Goal: Information Seeking & Learning: Learn about a topic

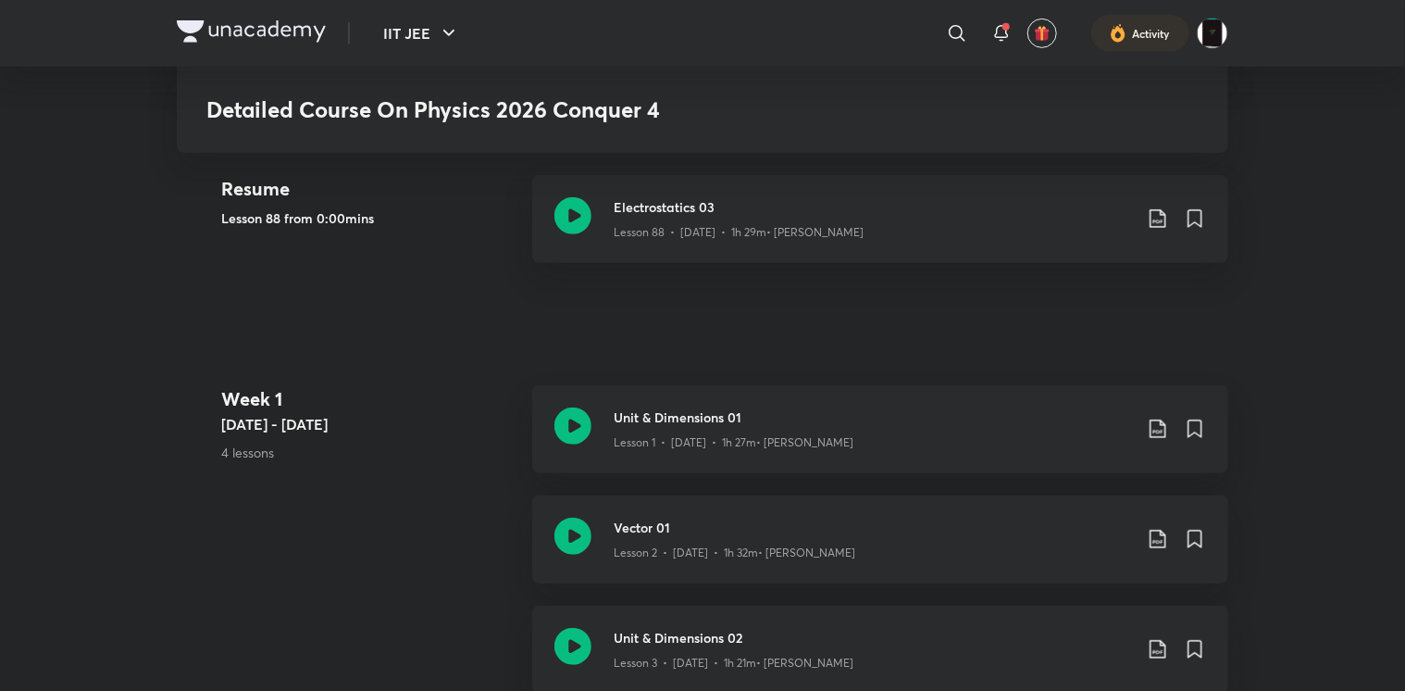
scroll to position [407, 0]
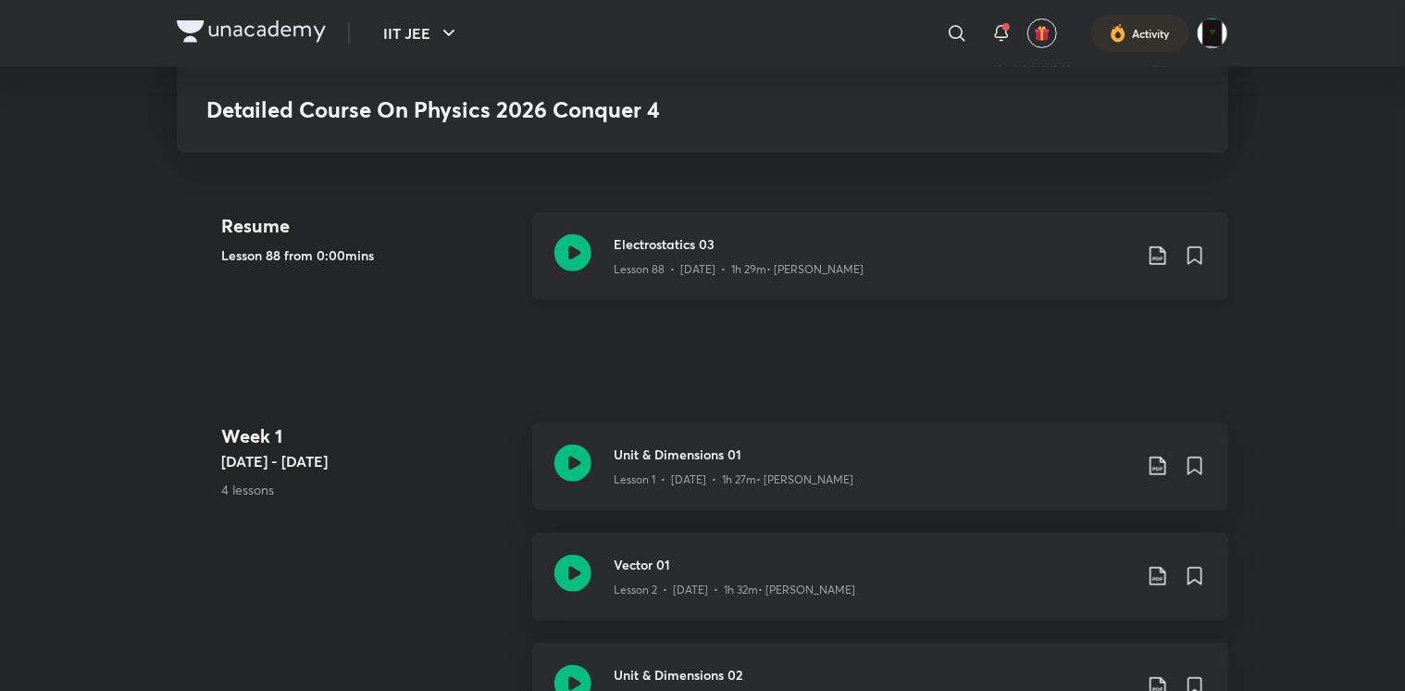
click at [644, 275] on p "Lesson 88 • Aug 25 • 1h 29m • Rahul Yadav" at bounding box center [739, 269] width 250 height 17
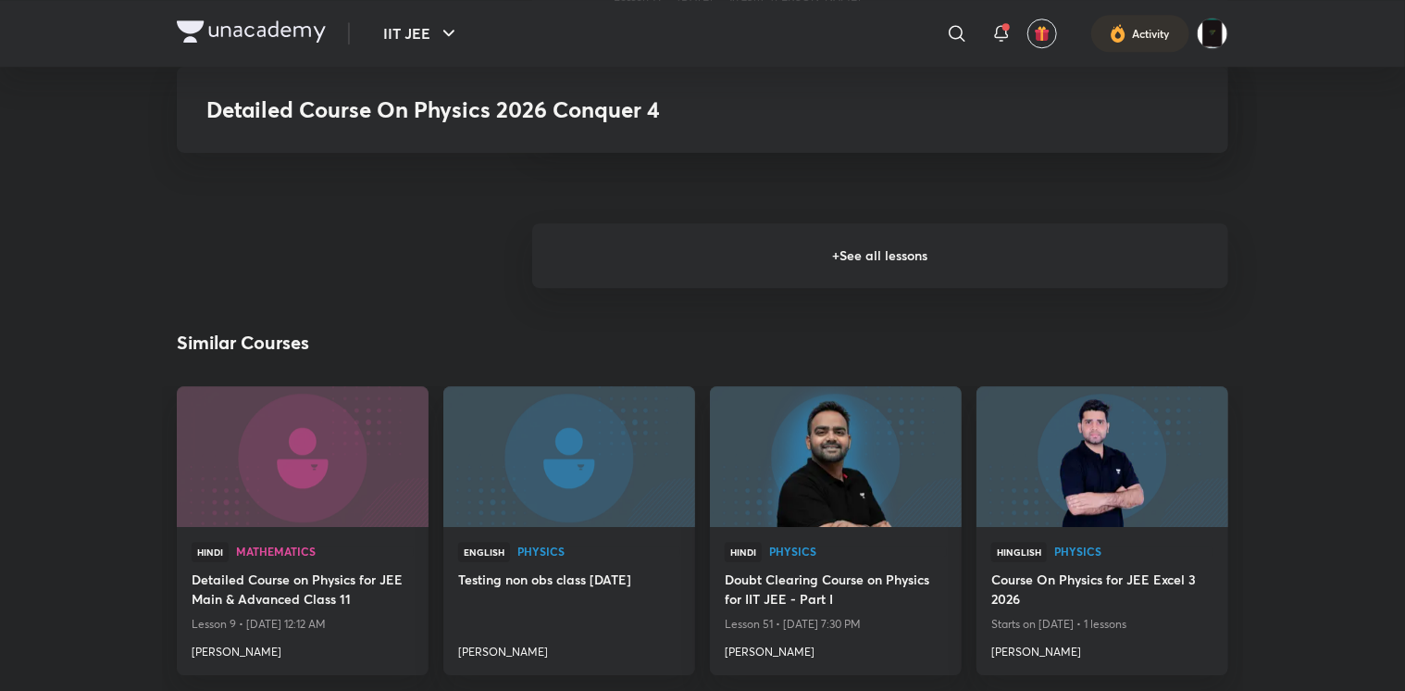
scroll to position [2490, 0]
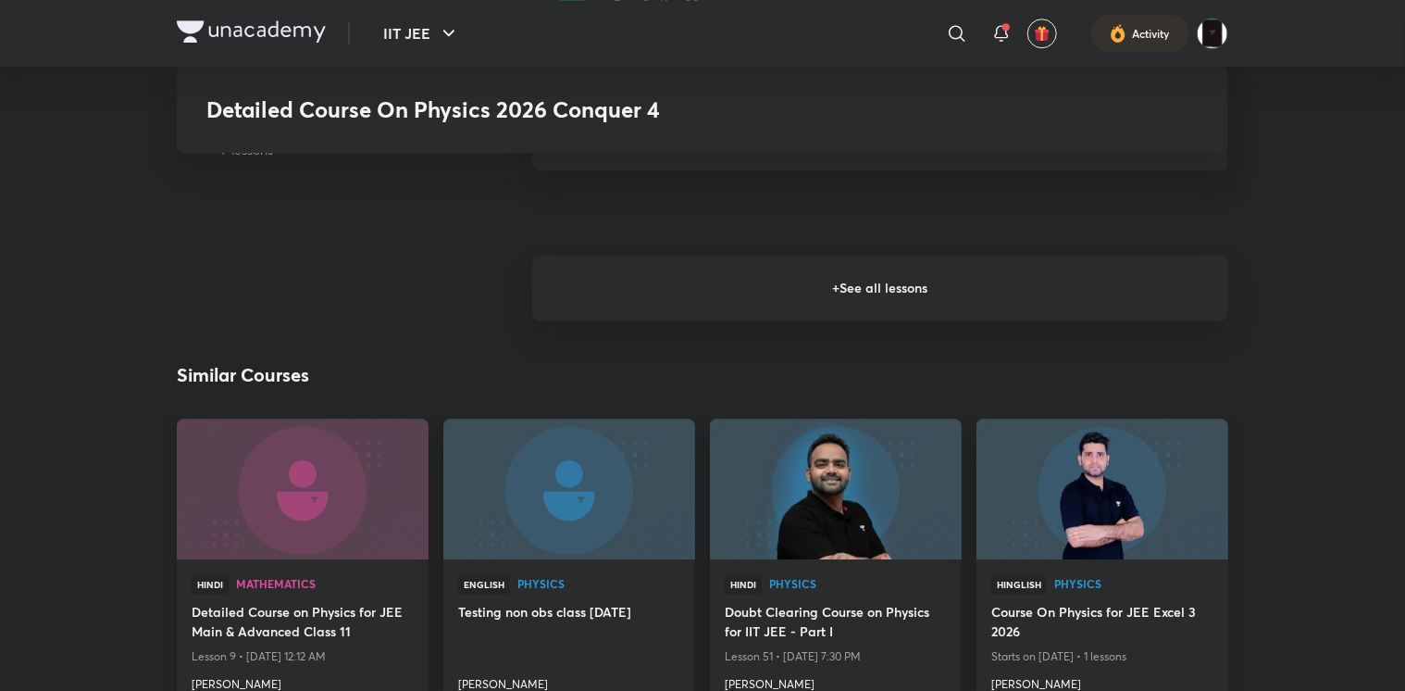
click at [693, 263] on h6 "+ See all lessons" at bounding box center [880, 288] width 696 height 65
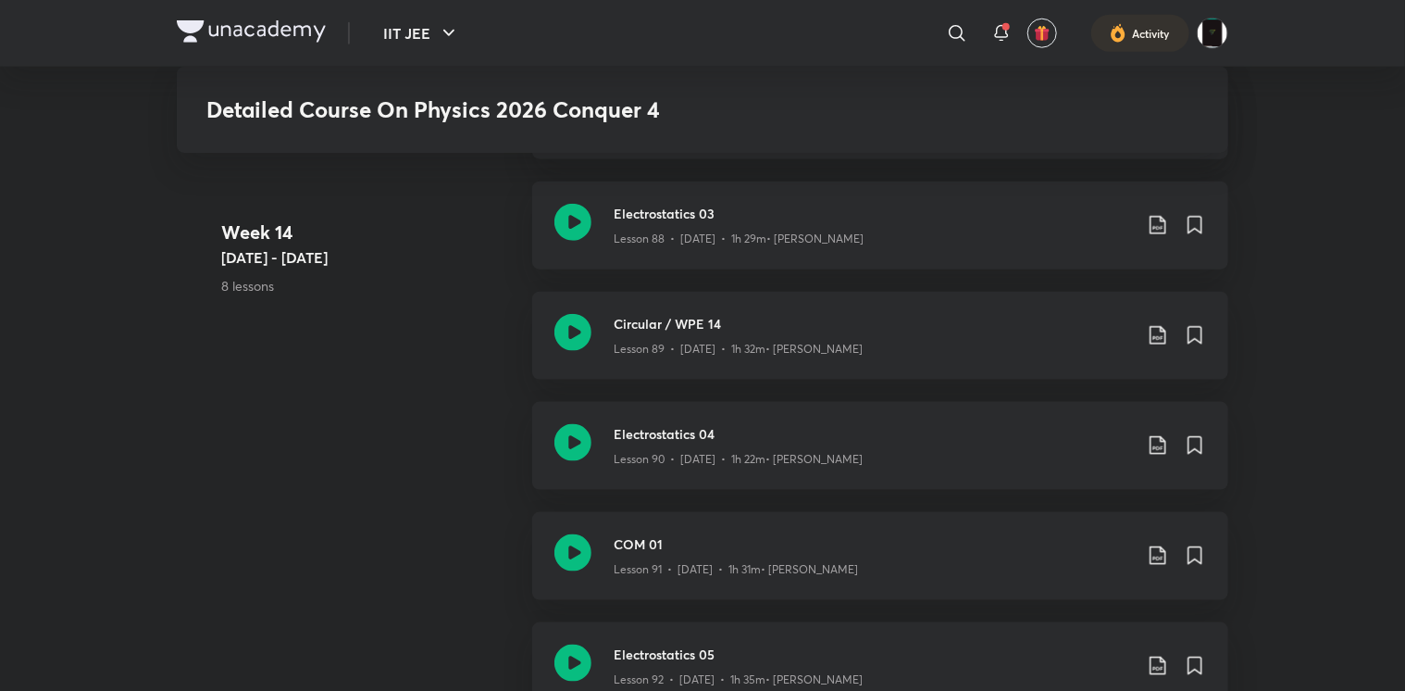
scroll to position [11534, 0]
click at [606, 431] on div "Electrostatics 04 Lesson 90 • Aug 26 • 1h 22m • Rahul Yadav" at bounding box center [880, 447] width 696 height 88
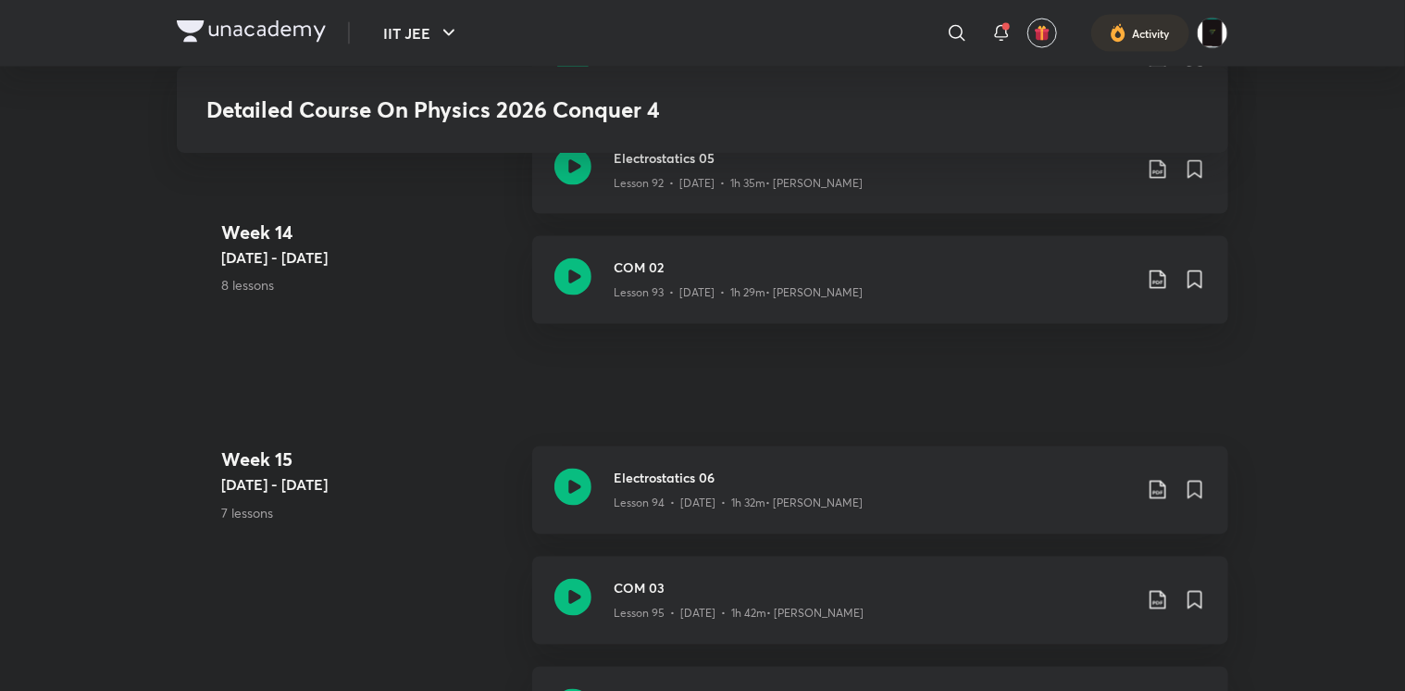
scroll to position [11993, 0]
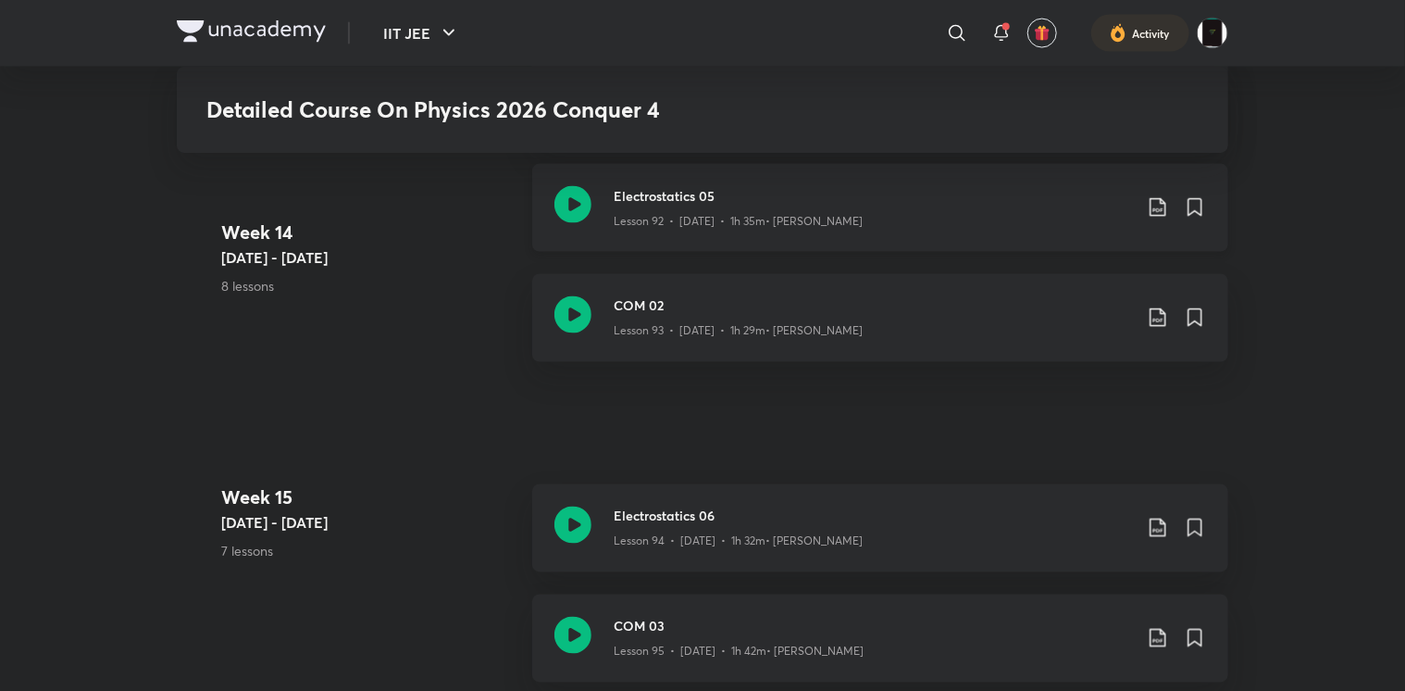
click at [563, 202] on icon at bounding box center [573, 204] width 37 height 37
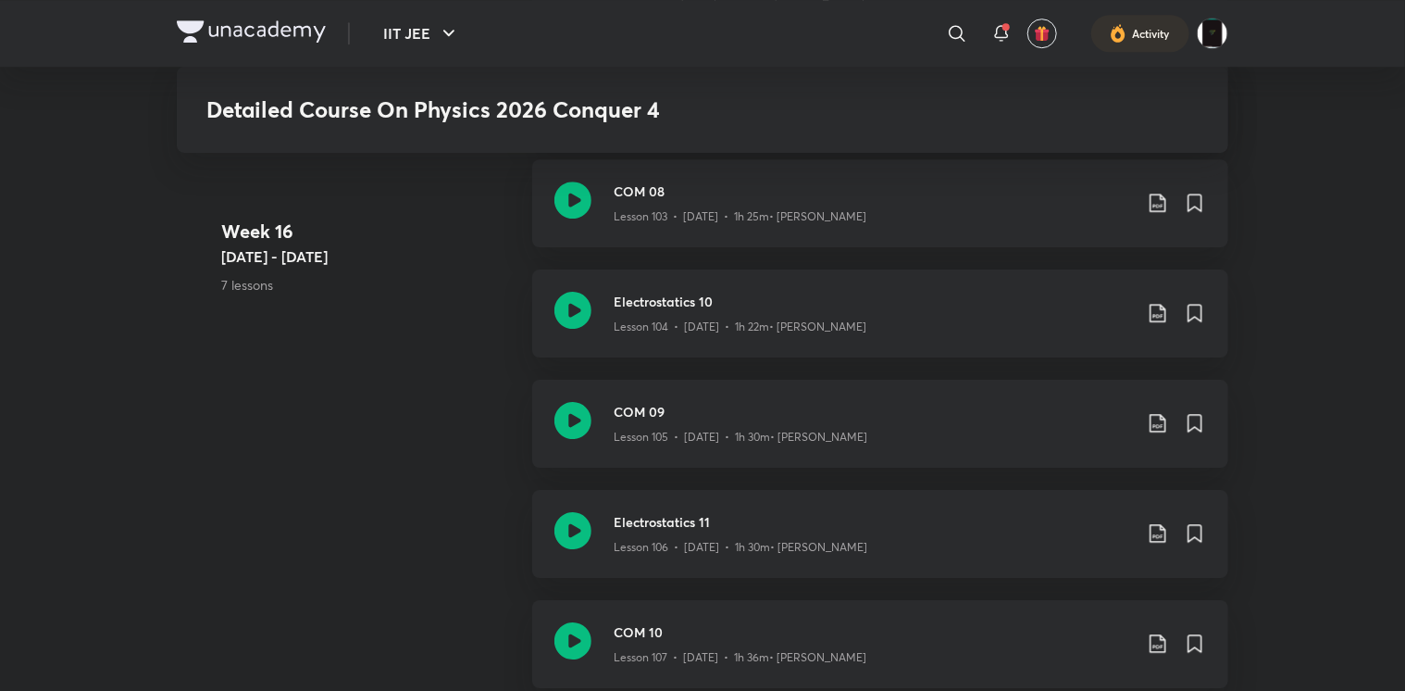
scroll to position [13413, 0]
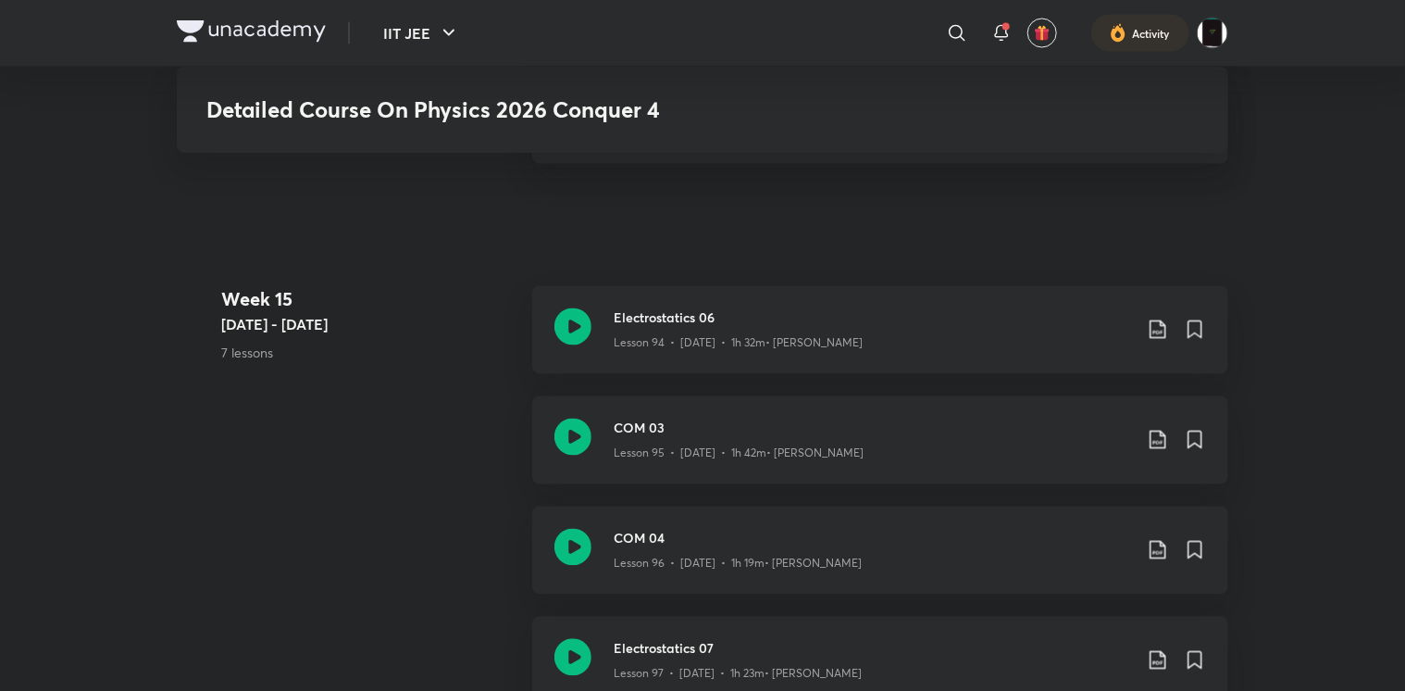
scroll to position [12194, 0]
click at [556, 343] on div at bounding box center [573, 328] width 37 height 44
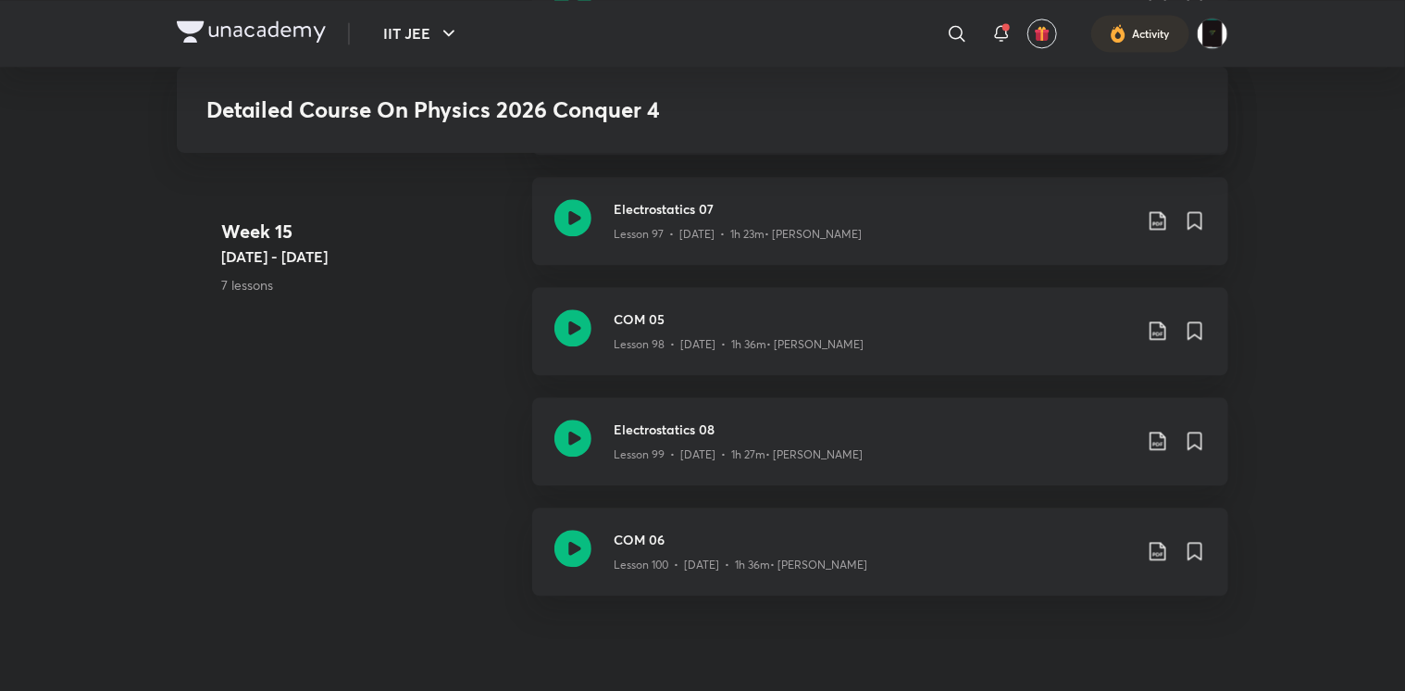
scroll to position [12638, 0]
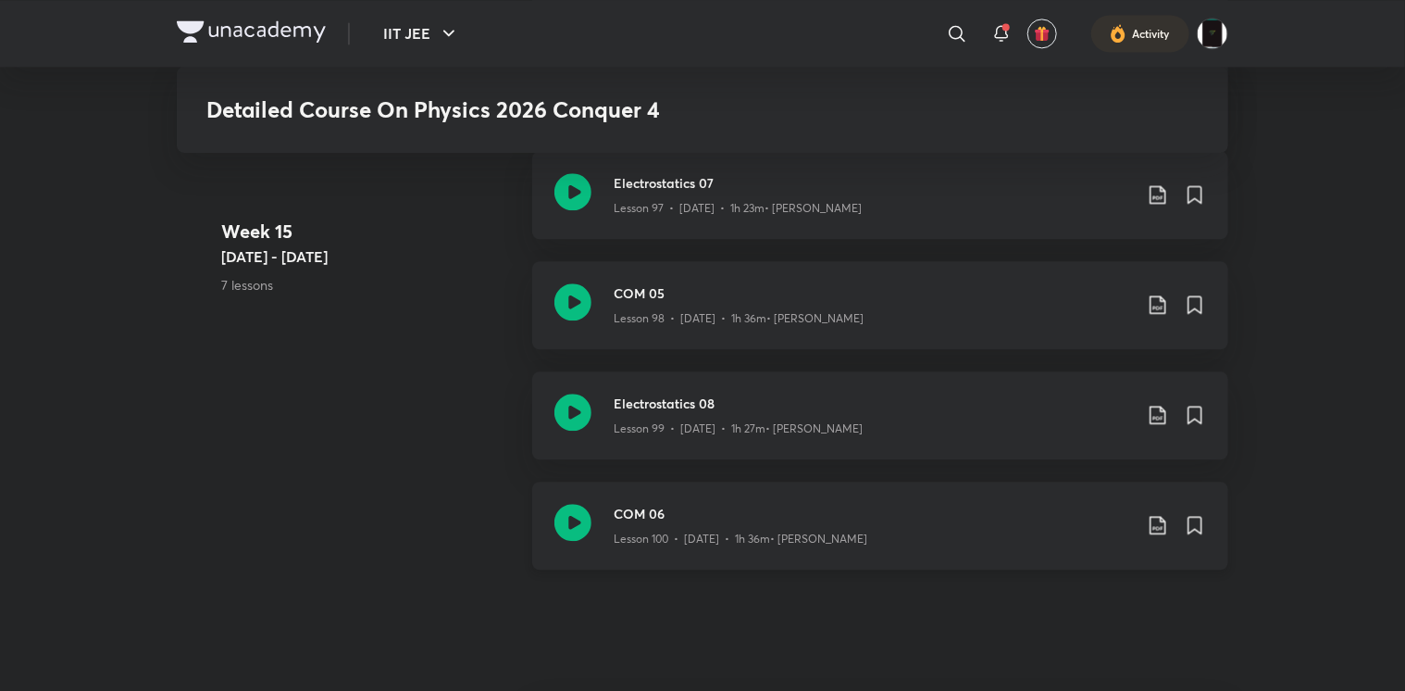
scroll to position [12575, 0]
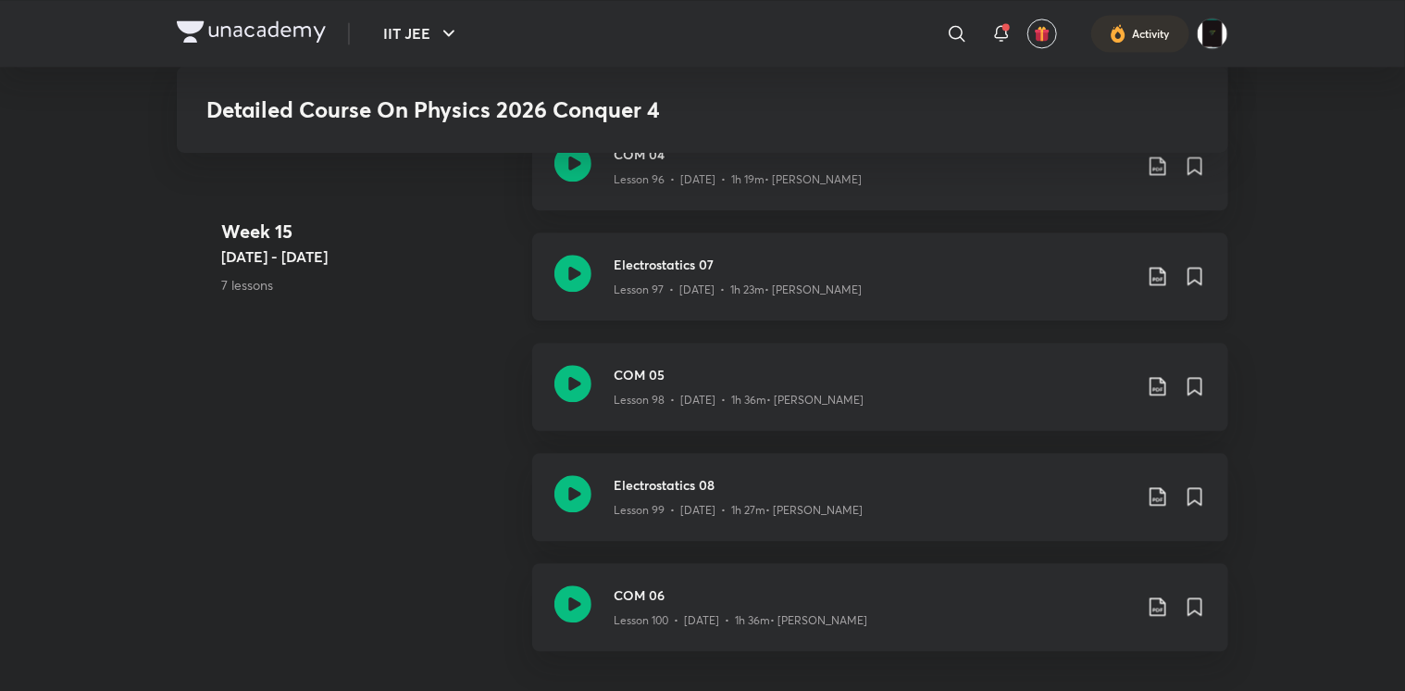
click at [576, 281] on icon at bounding box center [573, 273] width 37 height 37
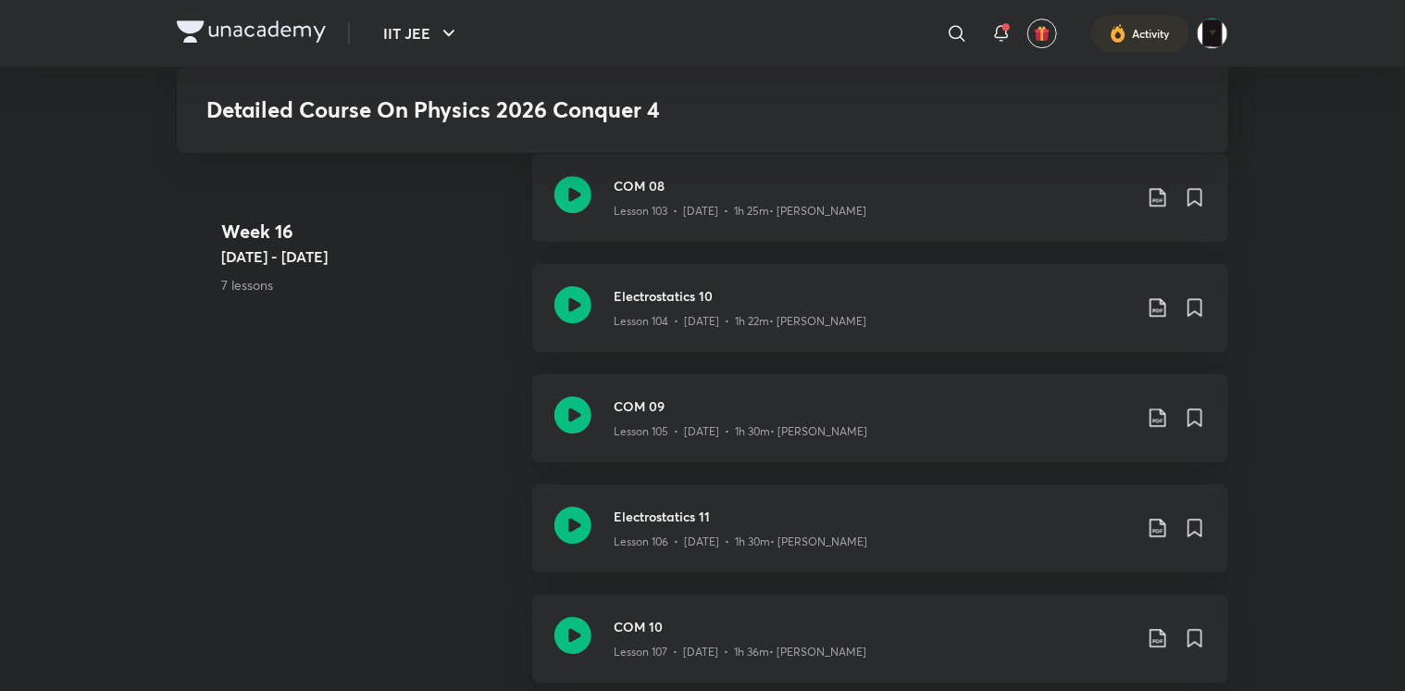
scroll to position [13416, 0]
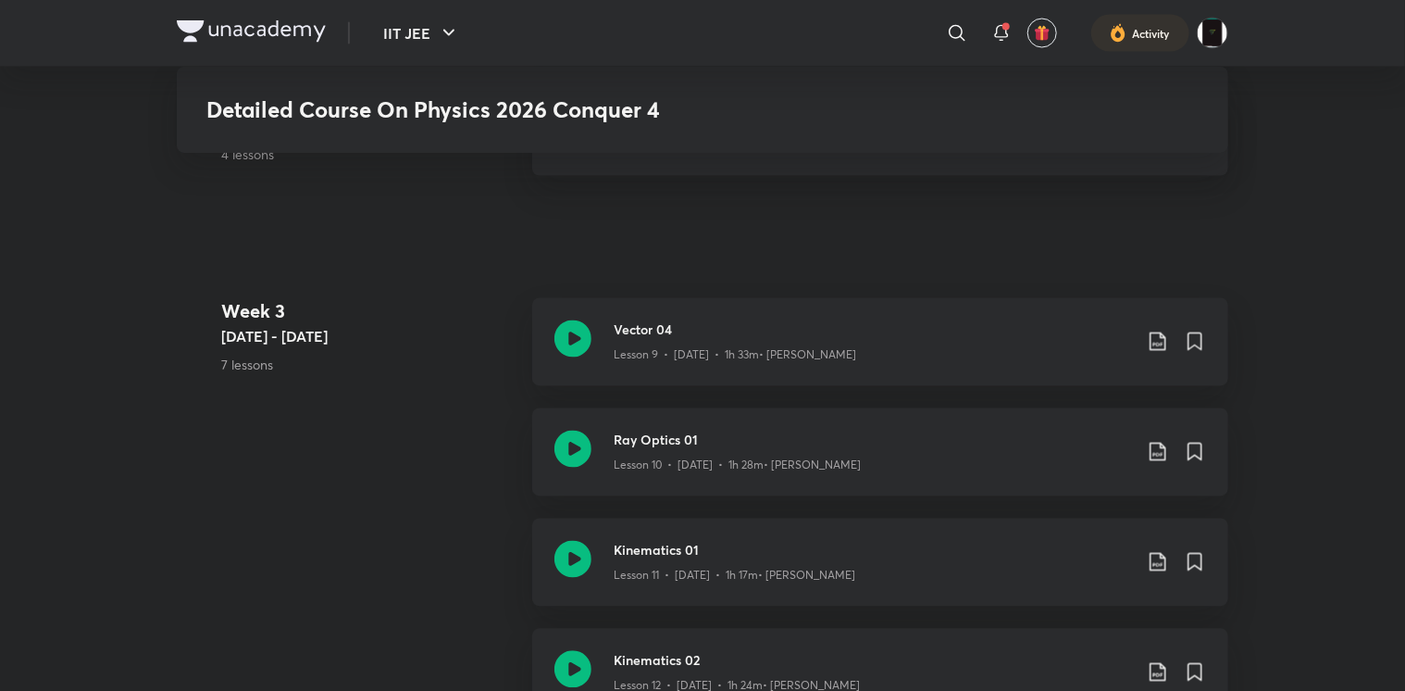
scroll to position [1407, 0]
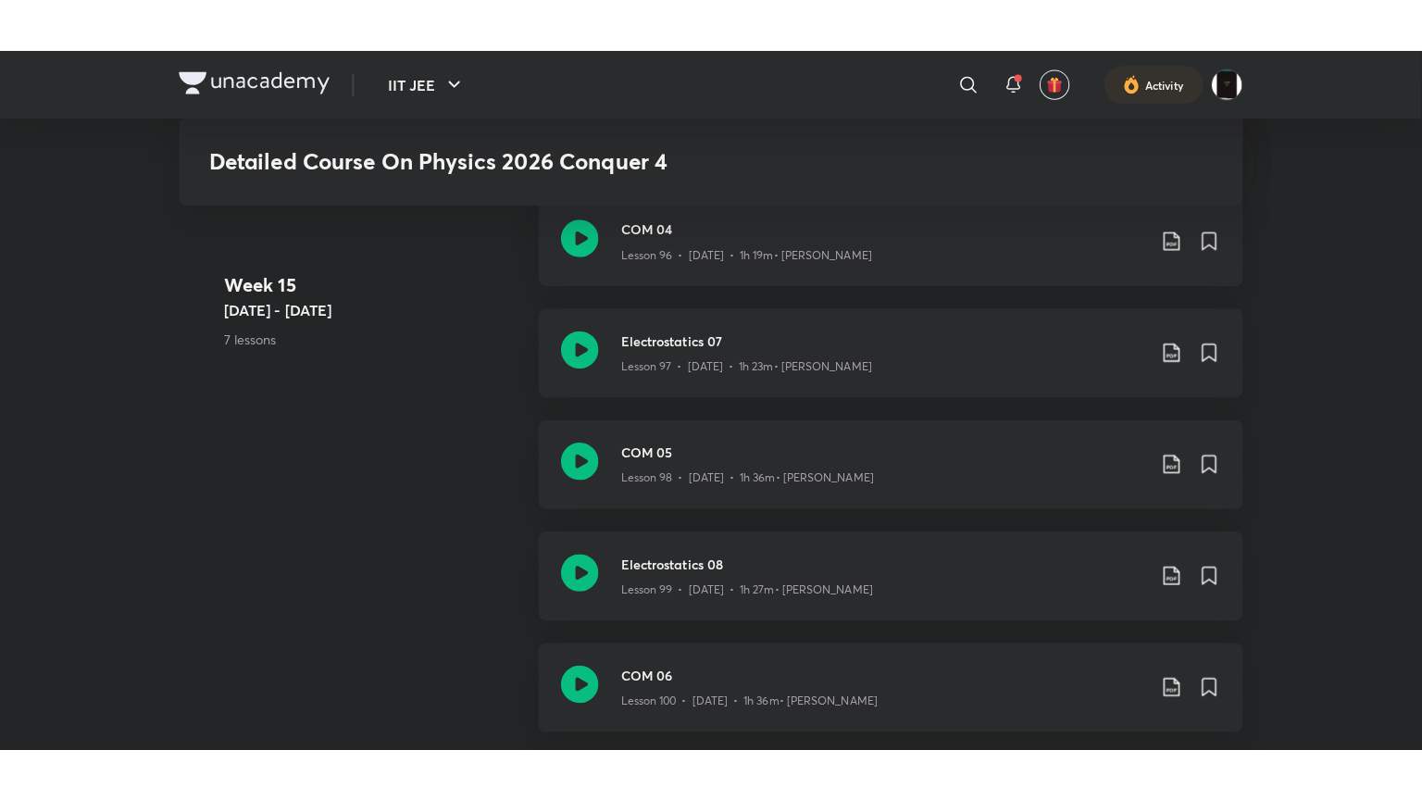
scroll to position [12554, 0]
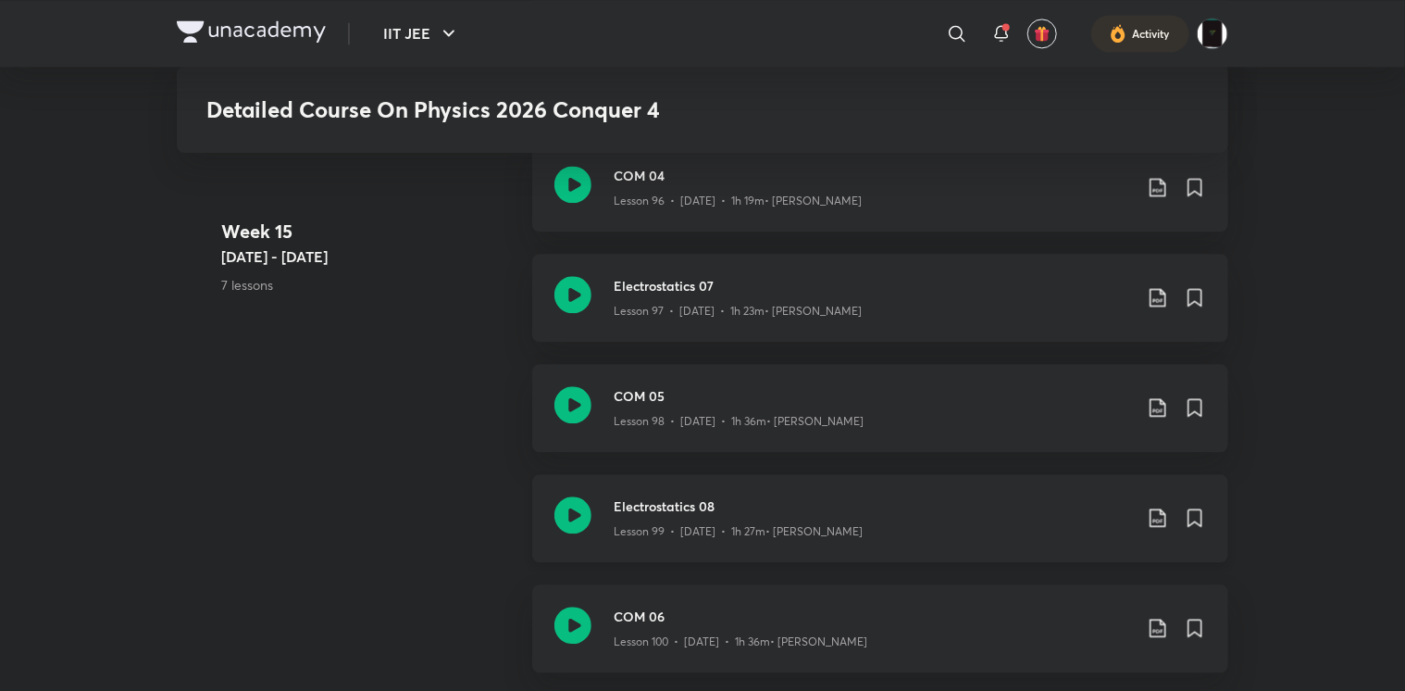
click at [571, 516] on icon at bounding box center [573, 514] width 37 height 37
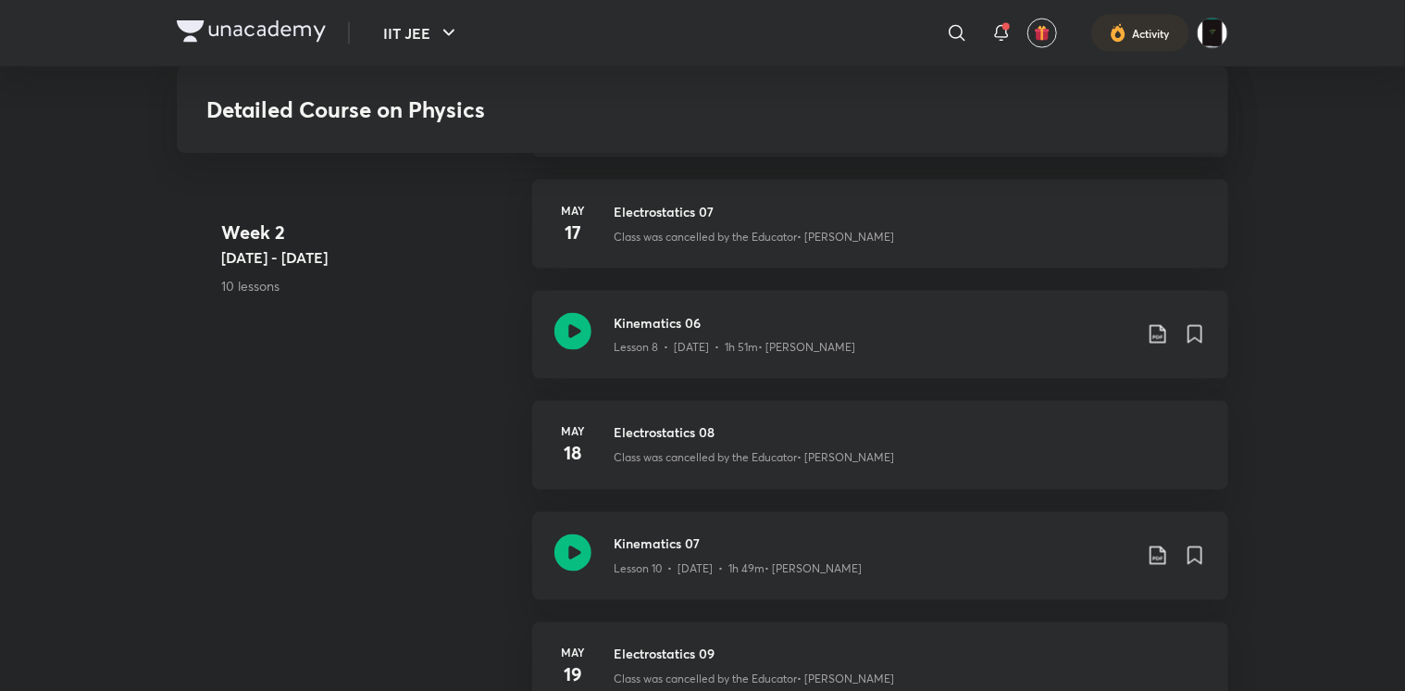
scroll to position [1557, 0]
